Goal: Information Seeking & Learning: Stay updated

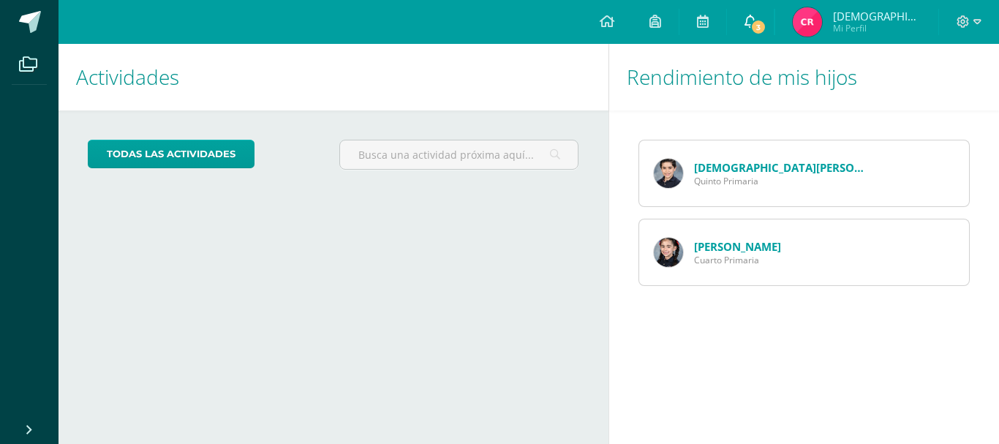
click at [756, 17] on icon at bounding box center [750, 21] width 12 height 13
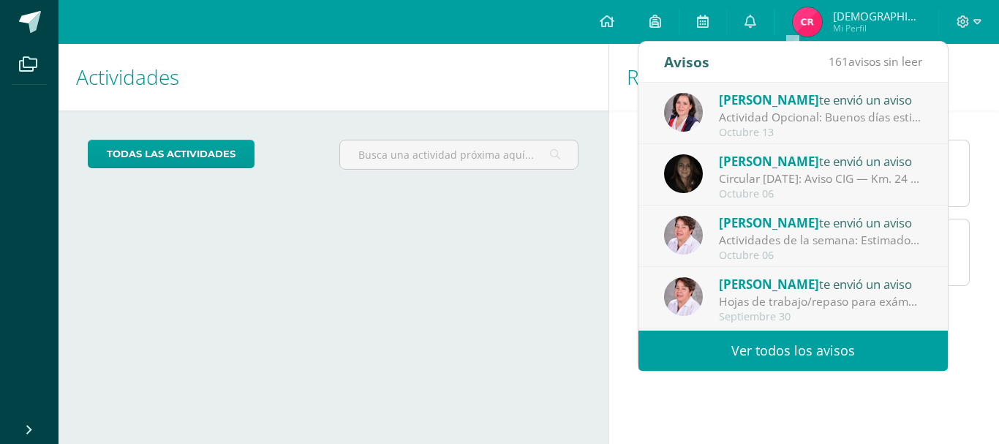
click at [820, 116] on div "Actividad Opcional: Buenos días estimados padres de familia. Los materiales par…" at bounding box center [820, 117] width 203 height 17
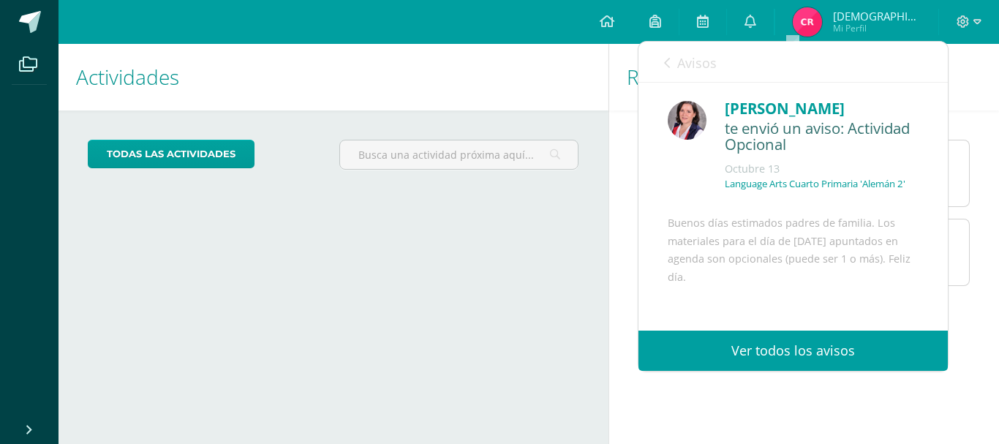
click at [808, 195] on div "Language Arts Cuarto Primaria 'Alemán 2'" at bounding box center [822, 190] width 194 height 24
click at [756, 17] on icon at bounding box center [750, 21] width 12 height 13
click at [813, 347] on link "Ver todos los avisos" at bounding box center [792, 351] width 309 height 40
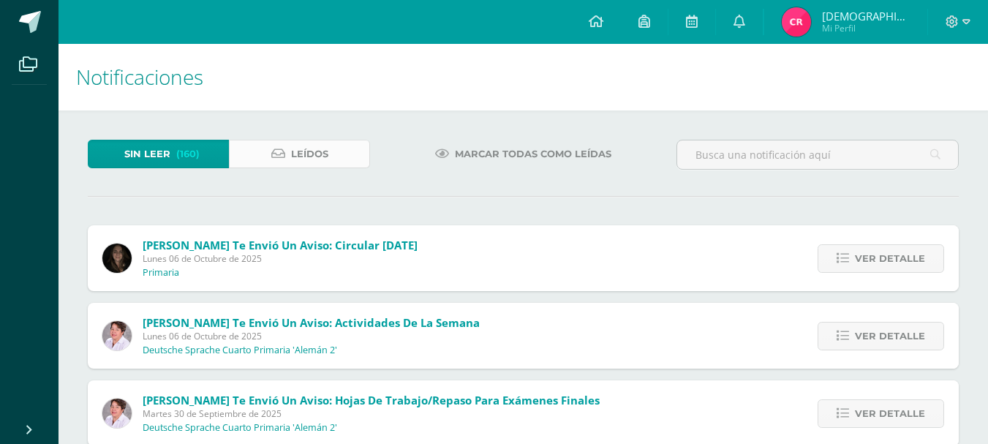
click at [315, 155] on span "Leídos" at bounding box center [309, 153] width 37 height 27
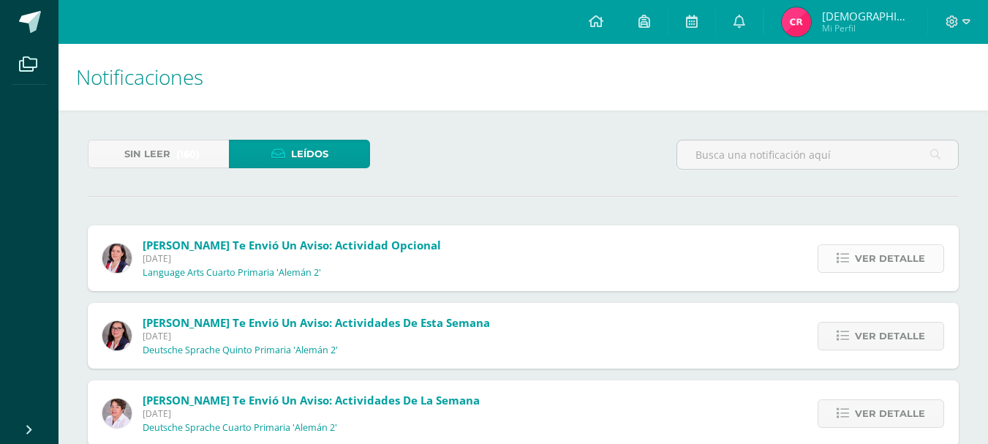
click at [874, 263] on span "Ver detalle" at bounding box center [890, 258] width 70 height 27
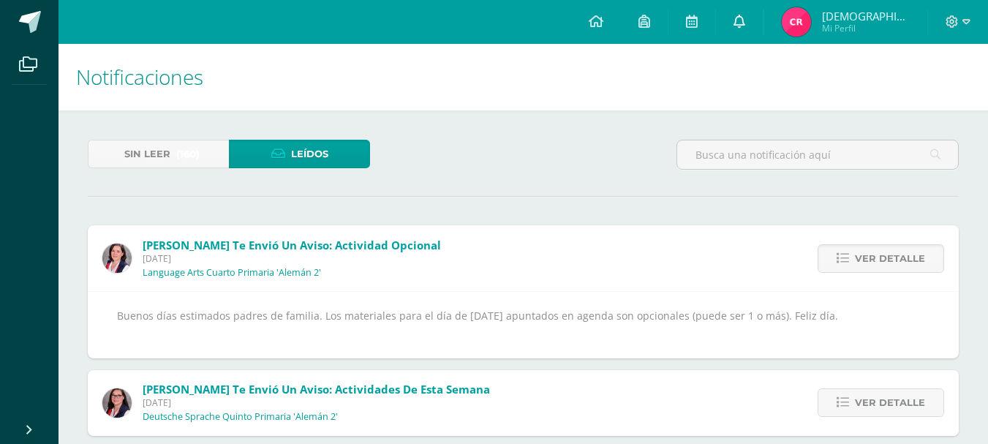
click at [745, 16] on icon at bounding box center [739, 21] width 12 height 13
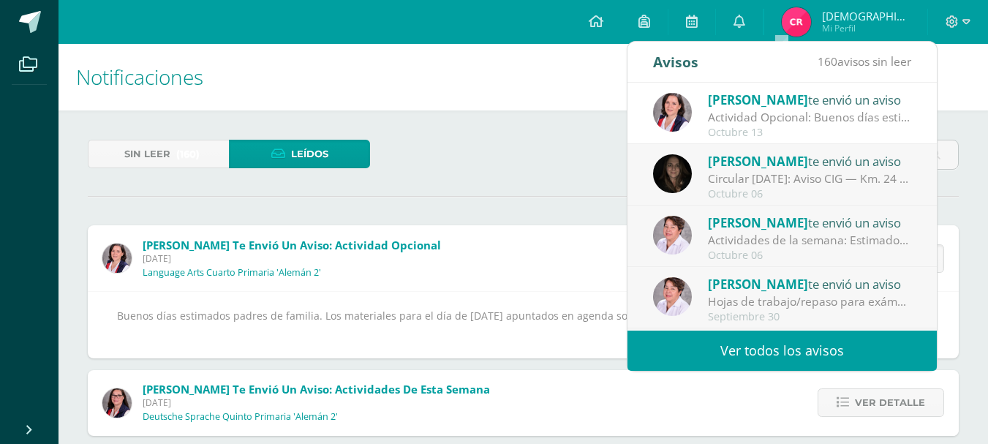
click at [814, 124] on div "Actividad Opcional: Buenos días estimados padres de familia. Los materiales par…" at bounding box center [809, 117] width 203 height 17
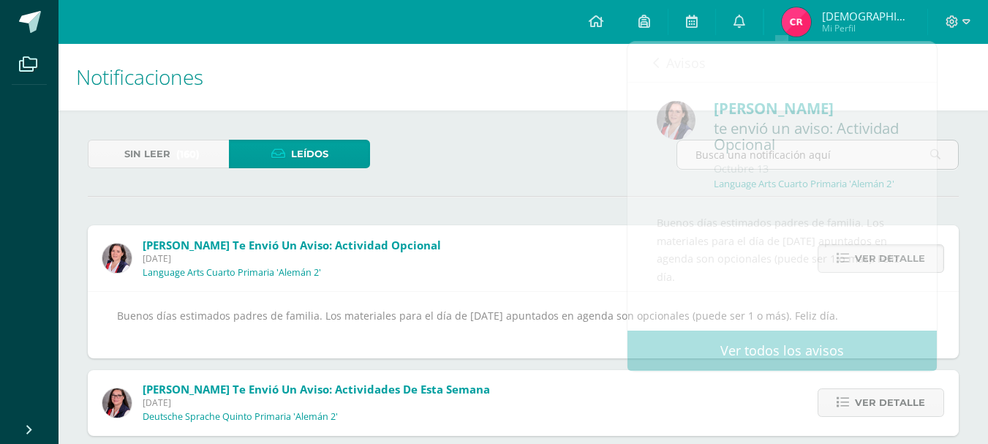
click at [550, 162] on div "Sin leer (160) Leídos" at bounding box center [523, 161] width 883 height 42
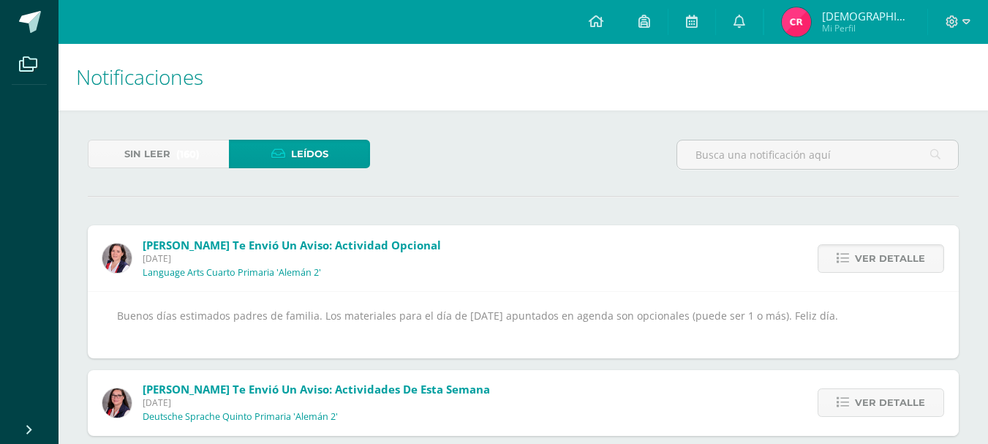
click at [550, 162] on div "Sin leer (160) Leídos" at bounding box center [523, 161] width 883 height 42
